Goal: Transaction & Acquisition: Purchase product/service

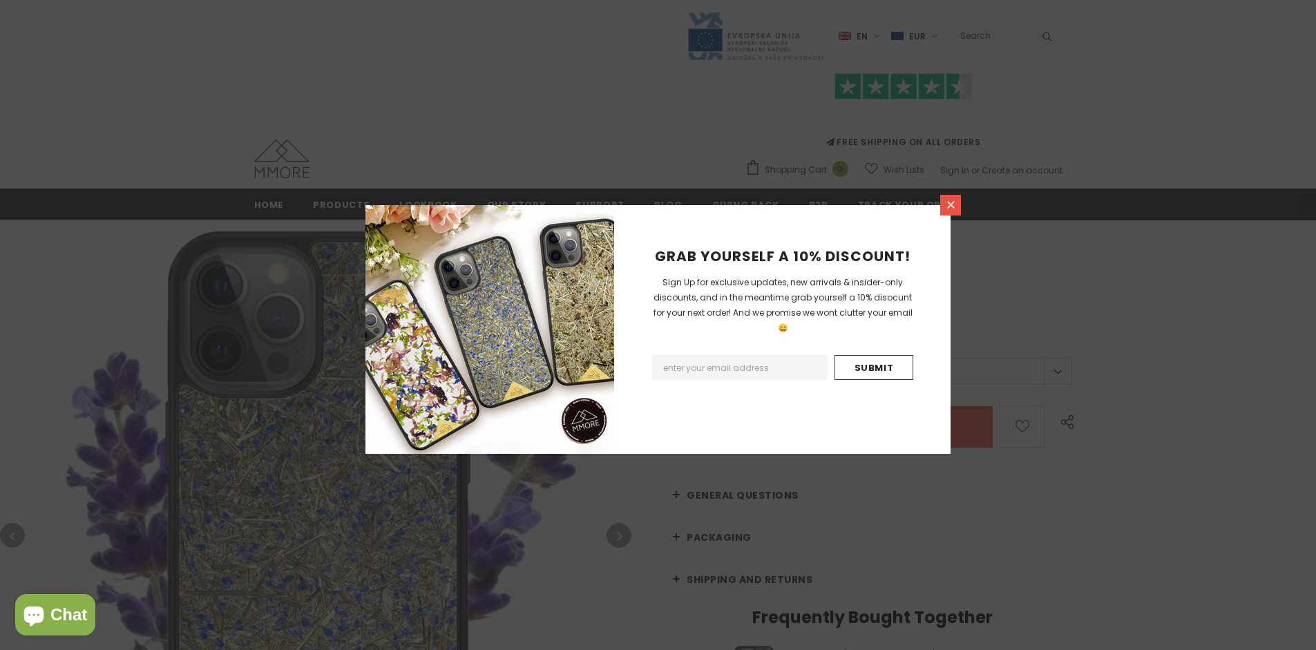
click at [951, 205] on icon at bounding box center [951, 205] width 8 height 8
